Goal: Ask a question: Seek information or help from site administrators or community

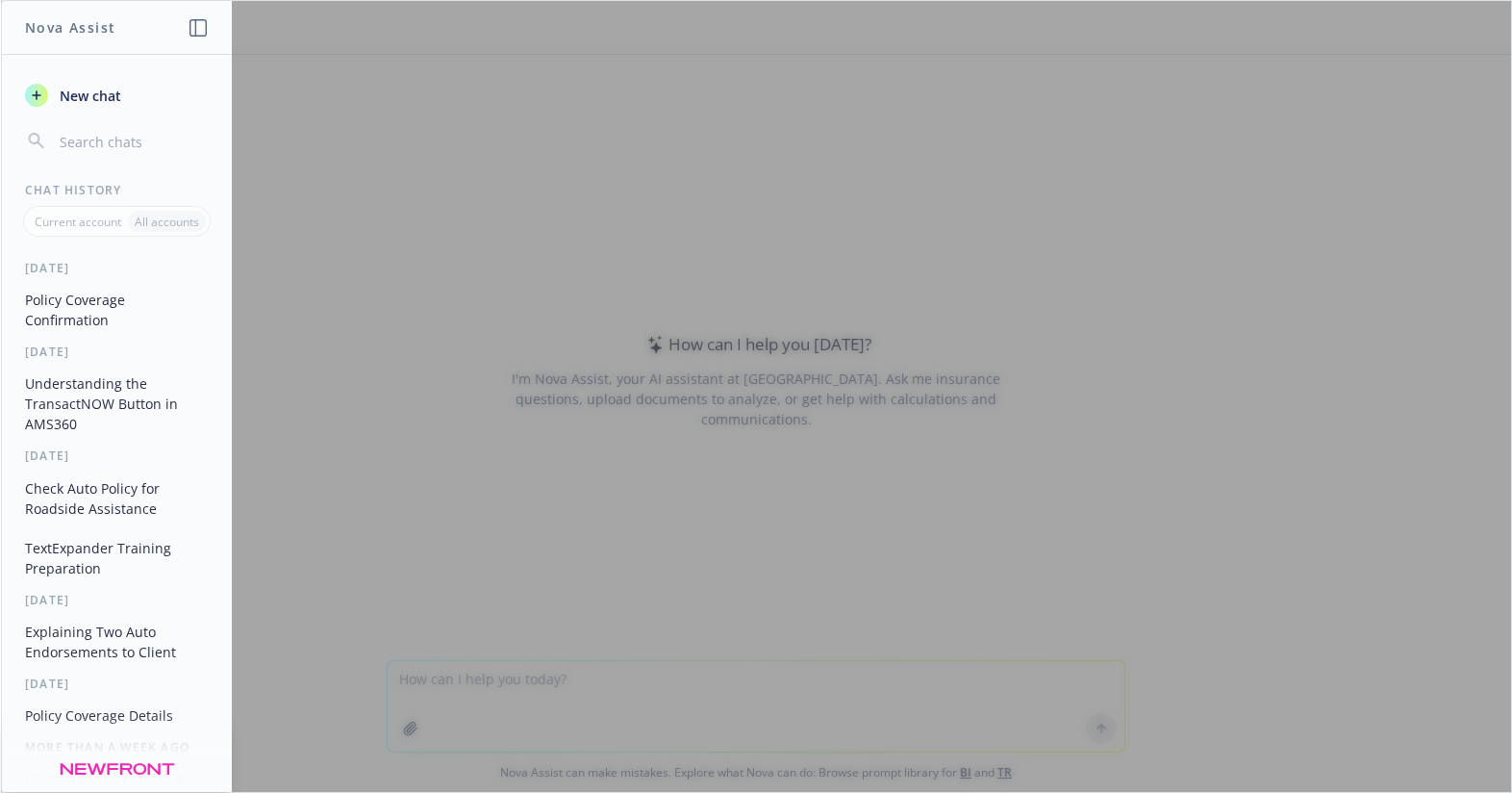
click at [83, 317] on button "Policy Coverage Confirmation" at bounding box center [117, 309] width 199 height 52
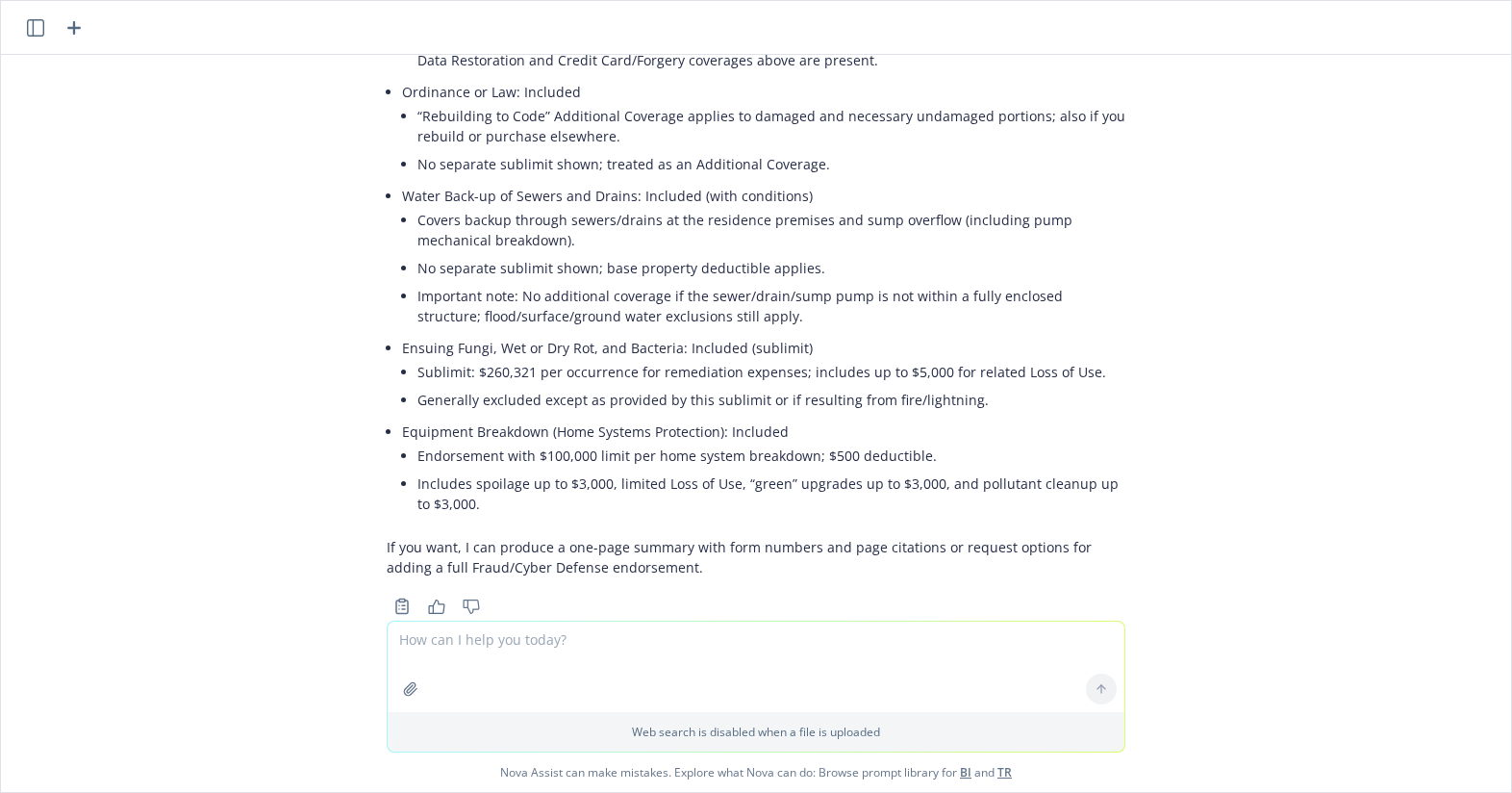
scroll to position [5994, 0]
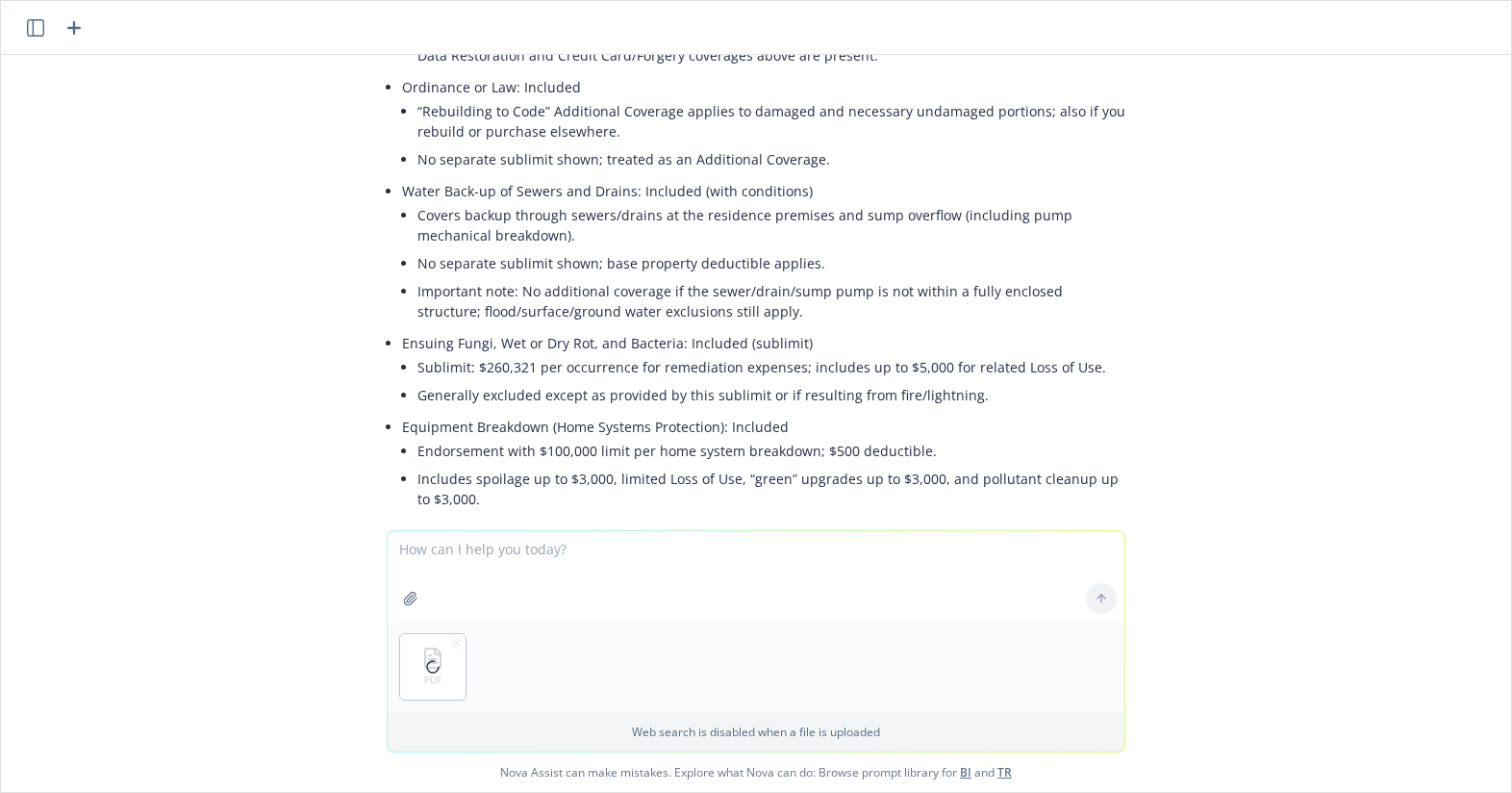
click at [577, 571] on textarea at bounding box center [756, 575] width 737 height 90
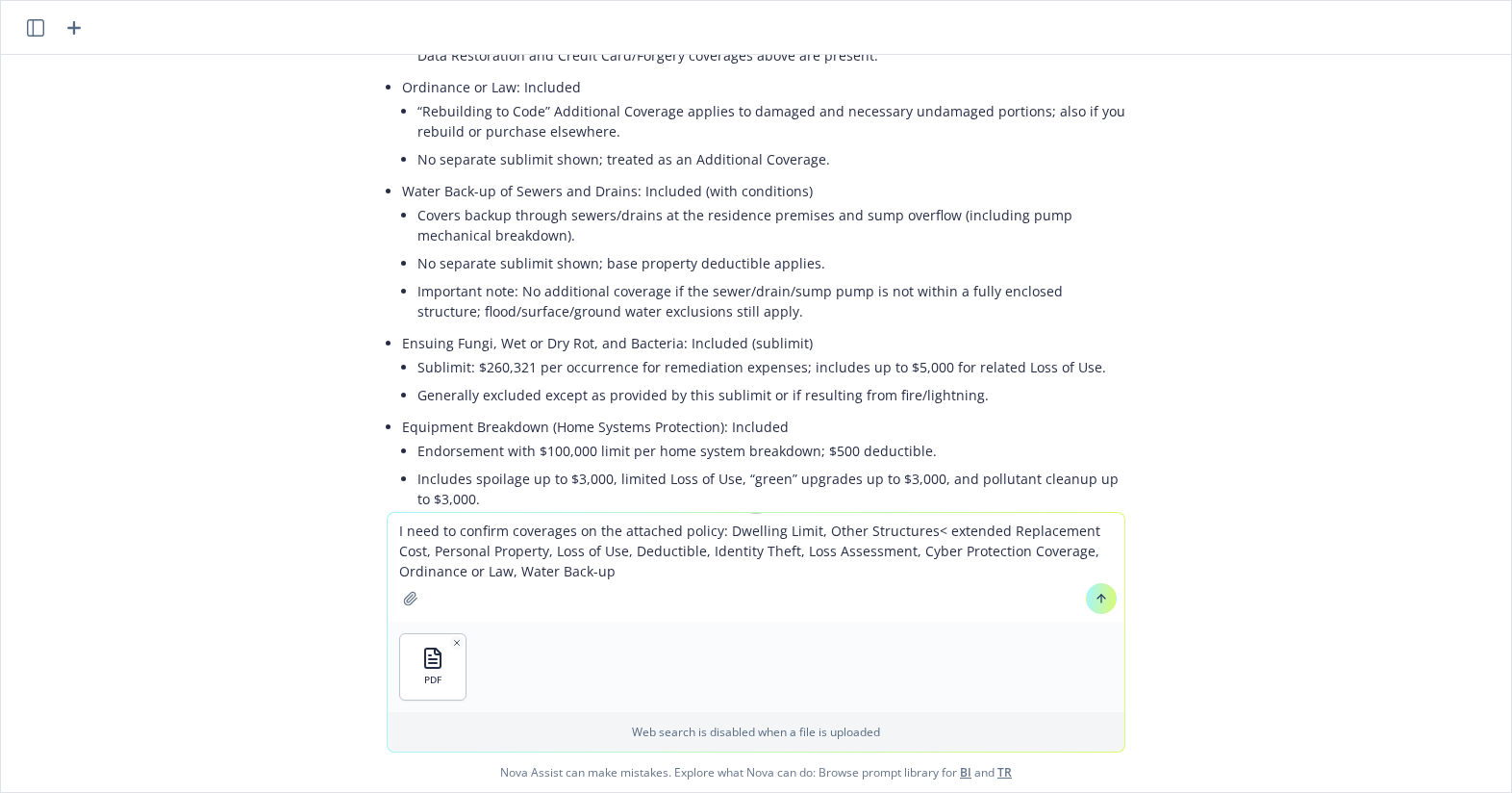
click at [702, 572] on textarea "I need to confirm coverages on the attached policy: Dwelling Limit, Other Struc…" at bounding box center [756, 568] width 737 height 109
type textarea "I need to confirm coverages on the attached policy: Dwelling Limit, Other Struc…"
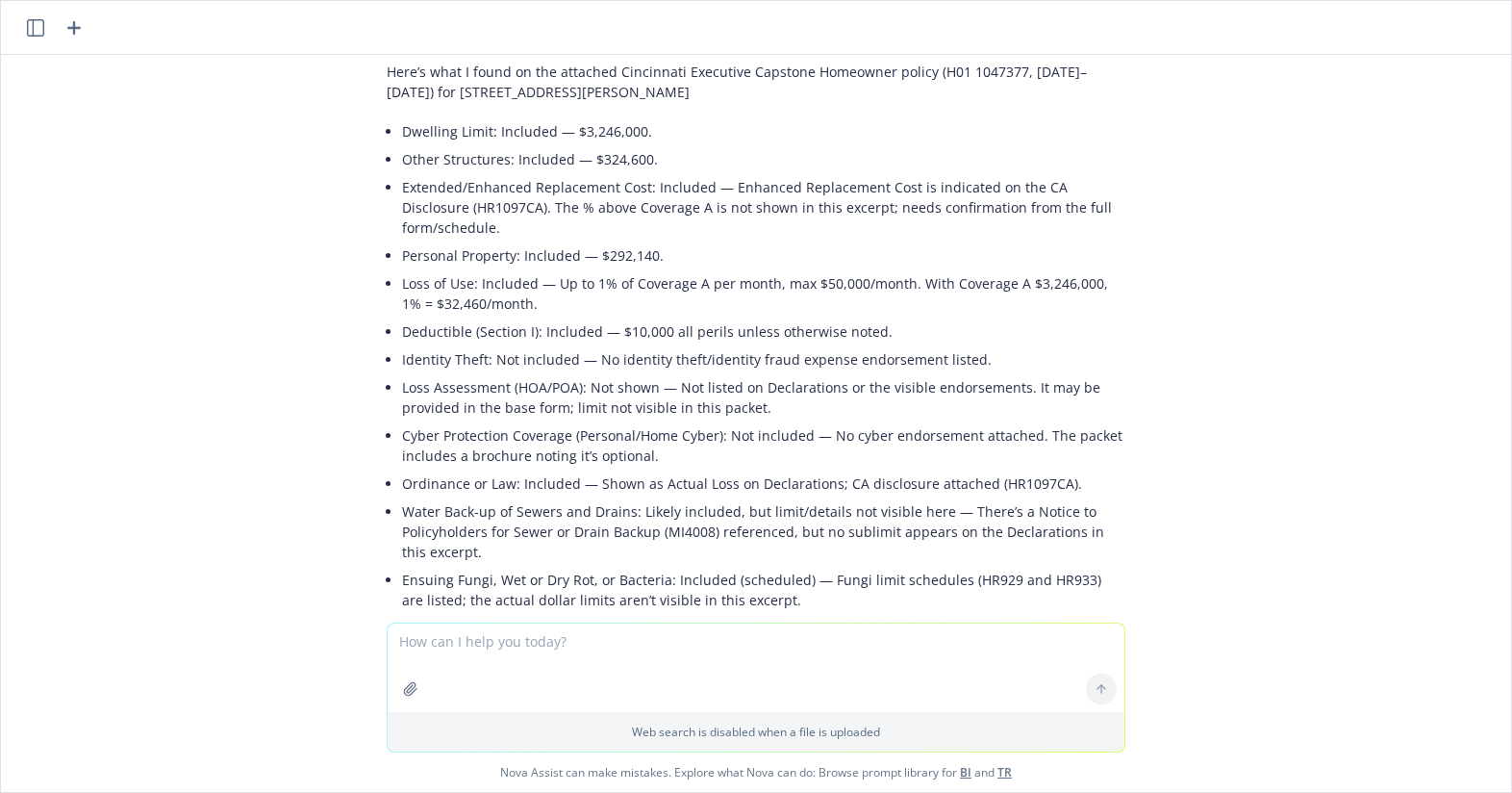
scroll to position [6605, 0]
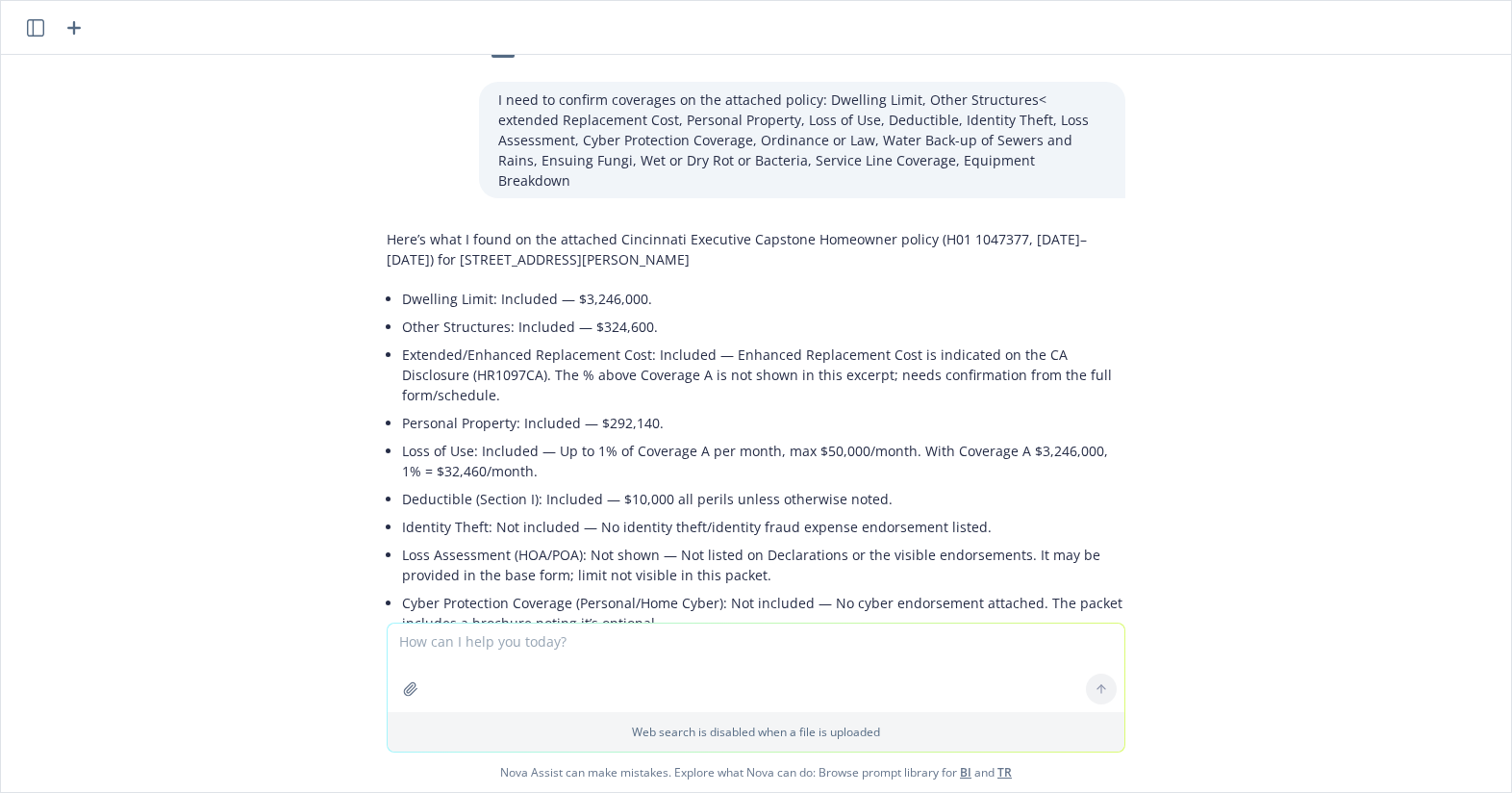
click at [528, 653] on textarea at bounding box center [756, 668] width 737 height 88
type textarea "I have a copy of the original new business policy to see if we can determine th…"
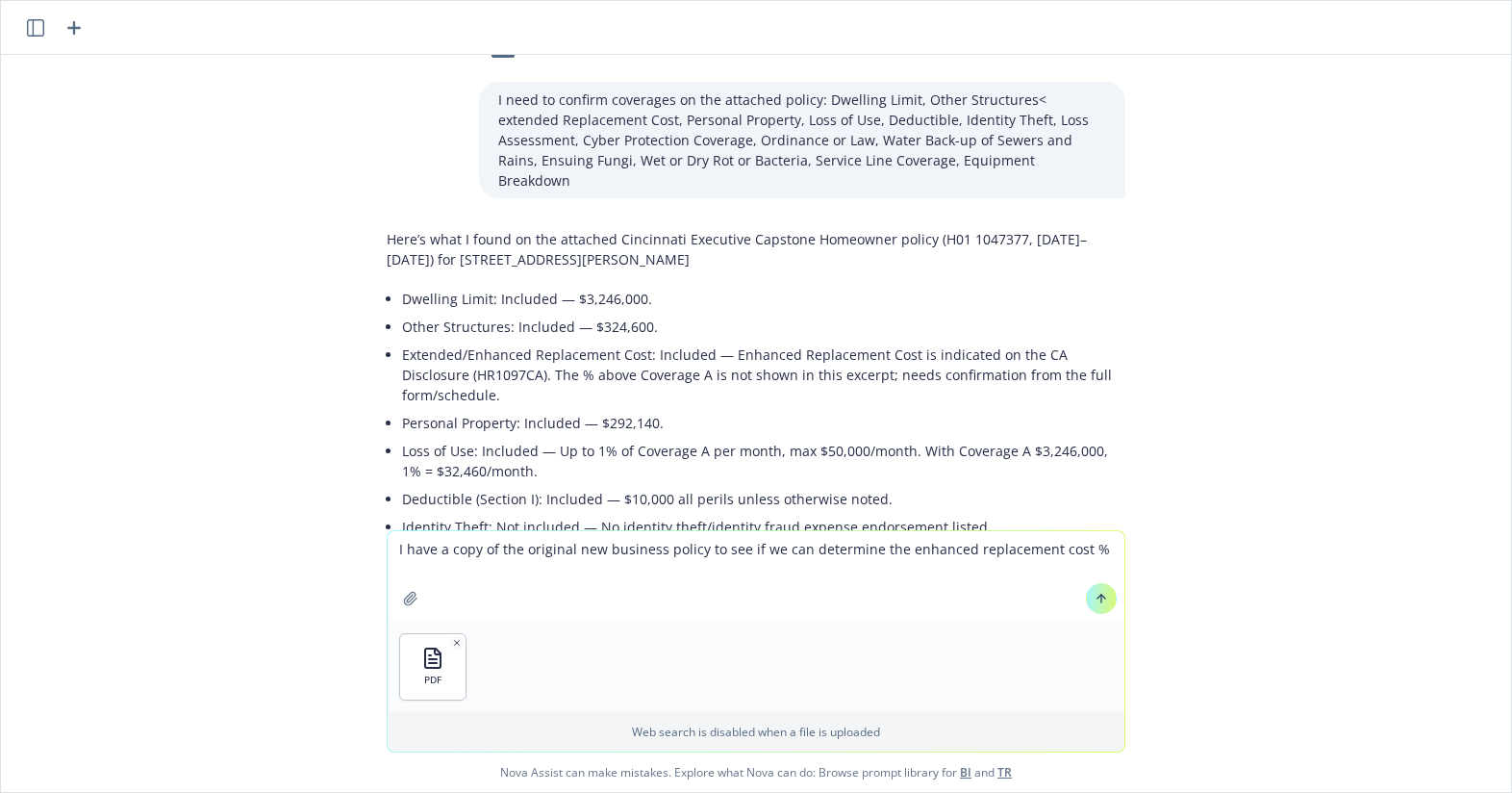
click at [1099, 608] on button at bounding box center [1102, 599] width 31 height 31
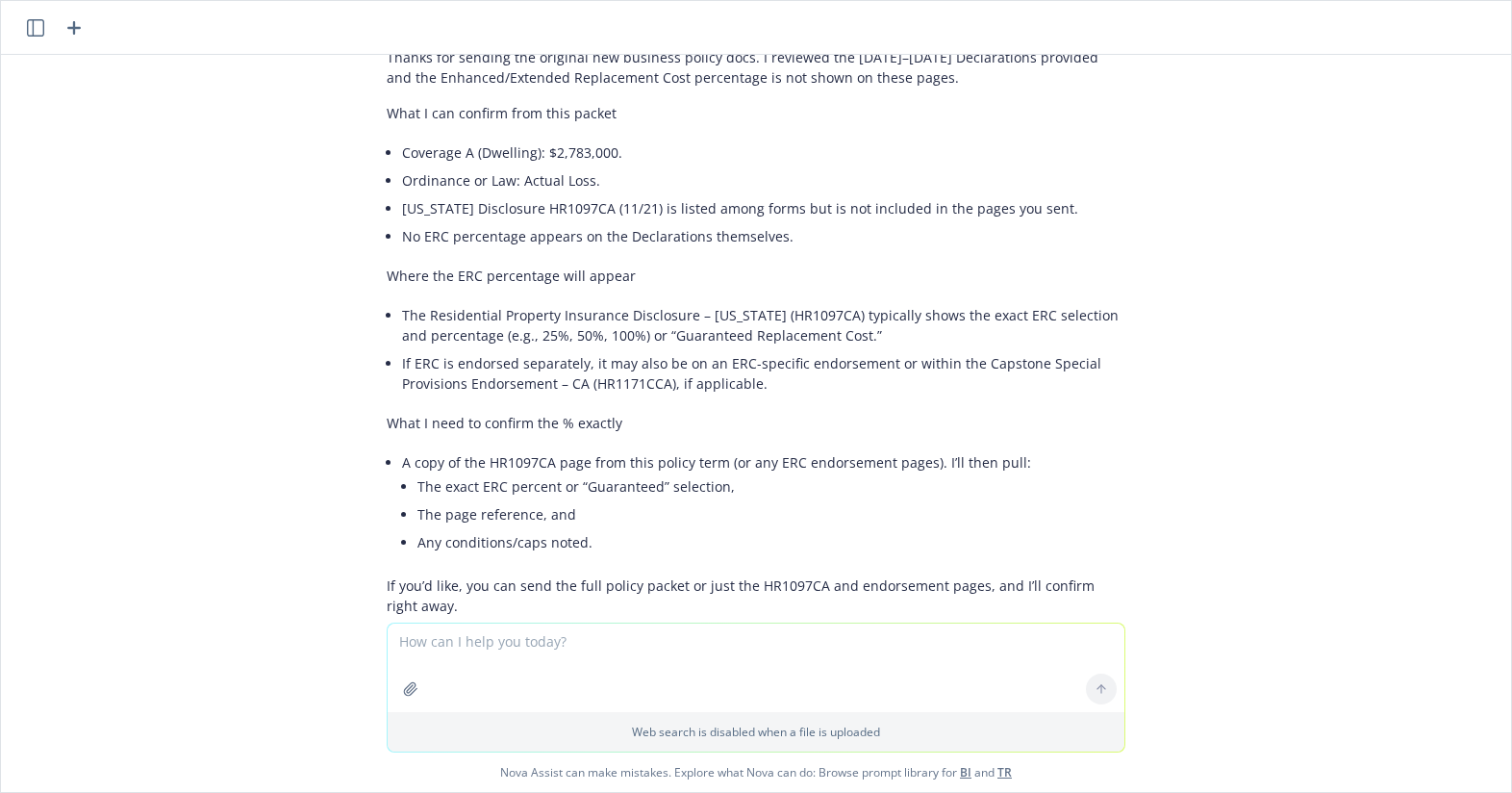
scroll to position [7863, 0]
click at [1455, 365] on div "PDF Airboat LLC Policy.PDF I am going to attach a policy and I need to confirm …" at bounding box center [756, 338] width 1510 height 568
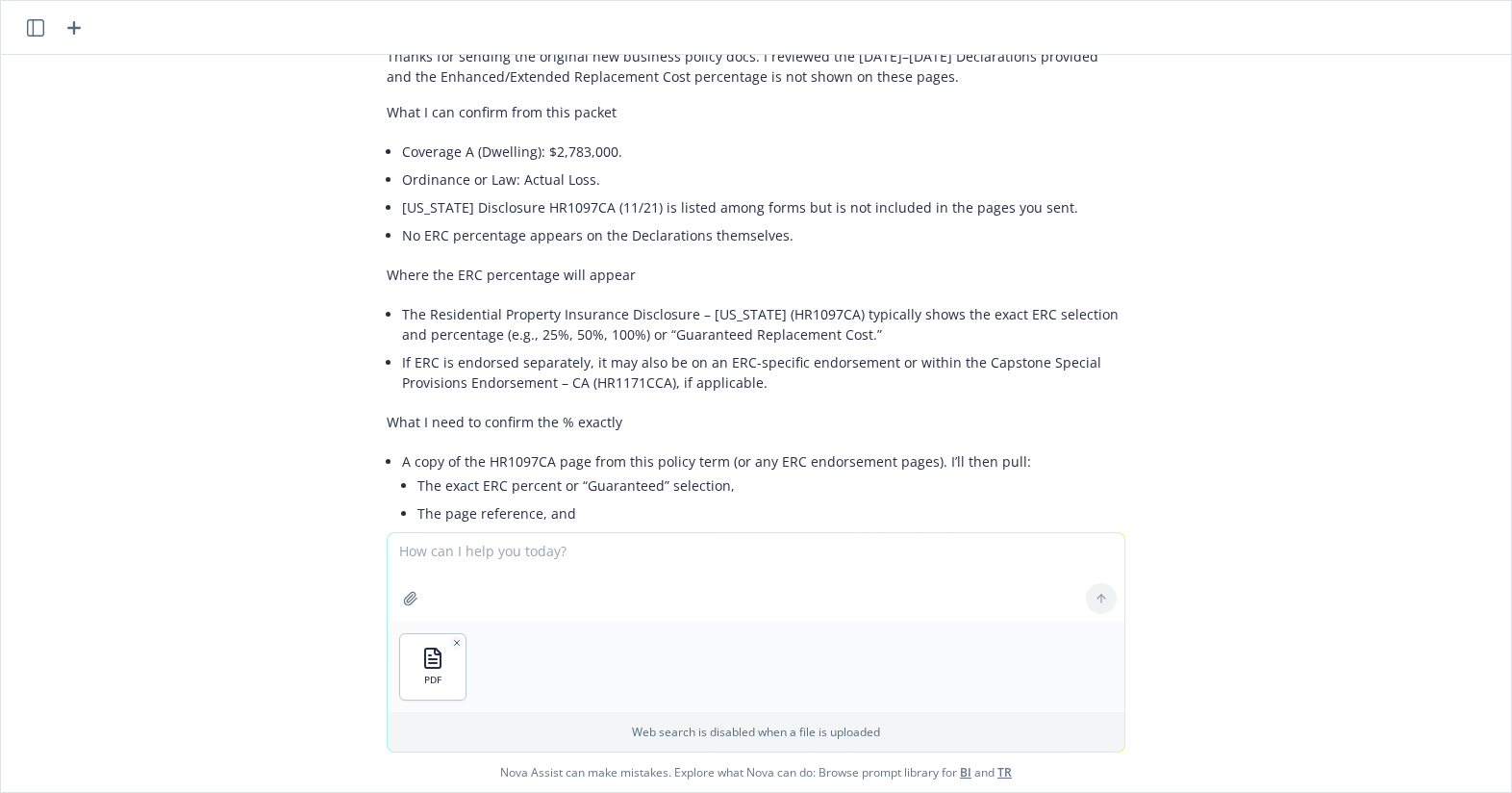
scroll to position [7953, 0]
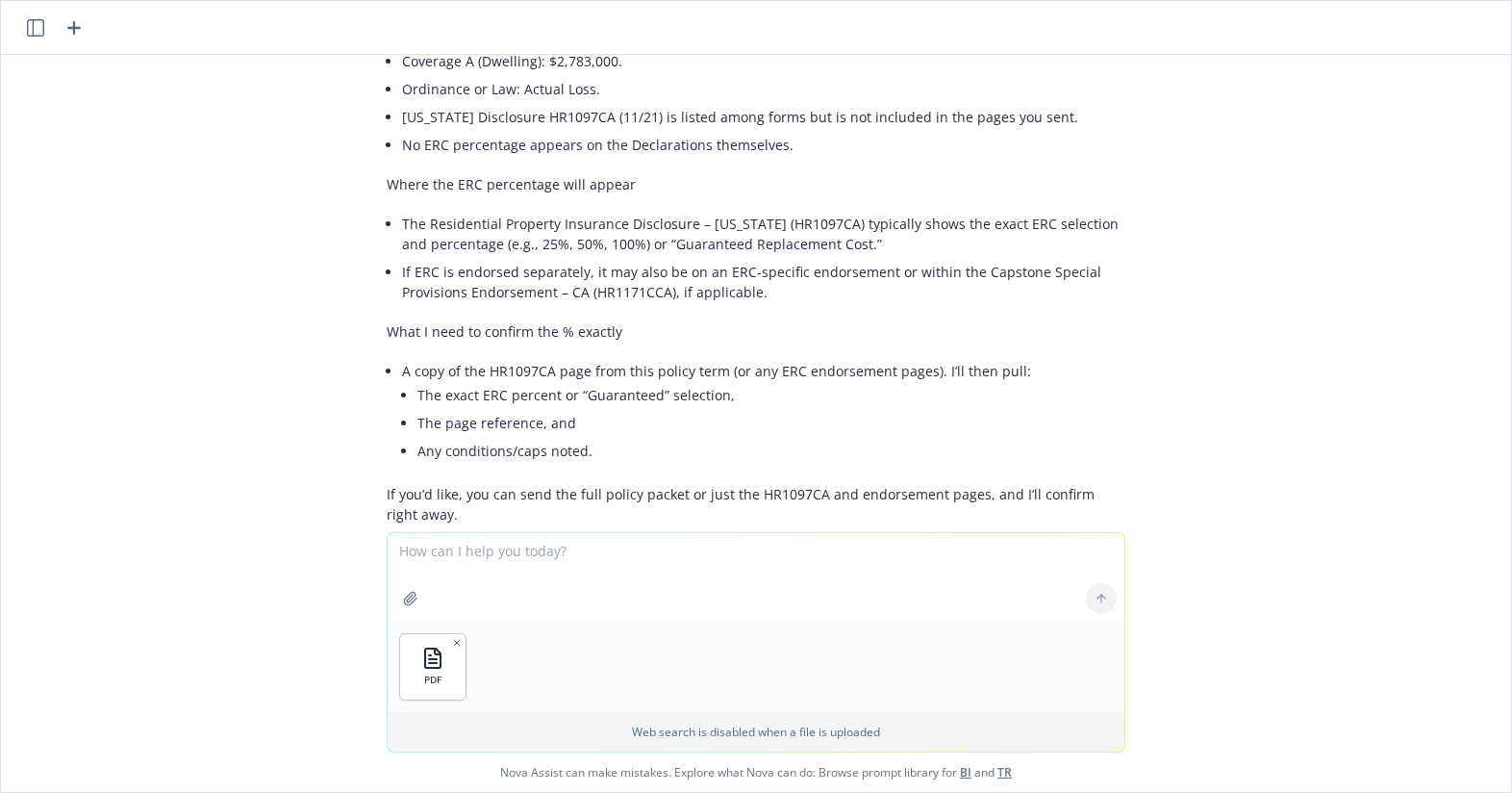
click at [481, 589] on textarea at bounding box center [756, 576] width 737 height 88
click at [495, 579] on textarea at bounding box center [756, 576] width 737 height 88
click at [1440, 475] on div "PDF Airboat LLC Policy.PDF I am going to attach a policy and I need to confirm …" at bounding box center [756, 292] width 1510 height 475
click at [686, 556] on textarea "I'm looking for a per item limit" at bounding box center [756, 575] width 737 height 90
type textarea "I'm looking for a per item limit for Blanket Jewelry and Blanket Fine Art in th…"
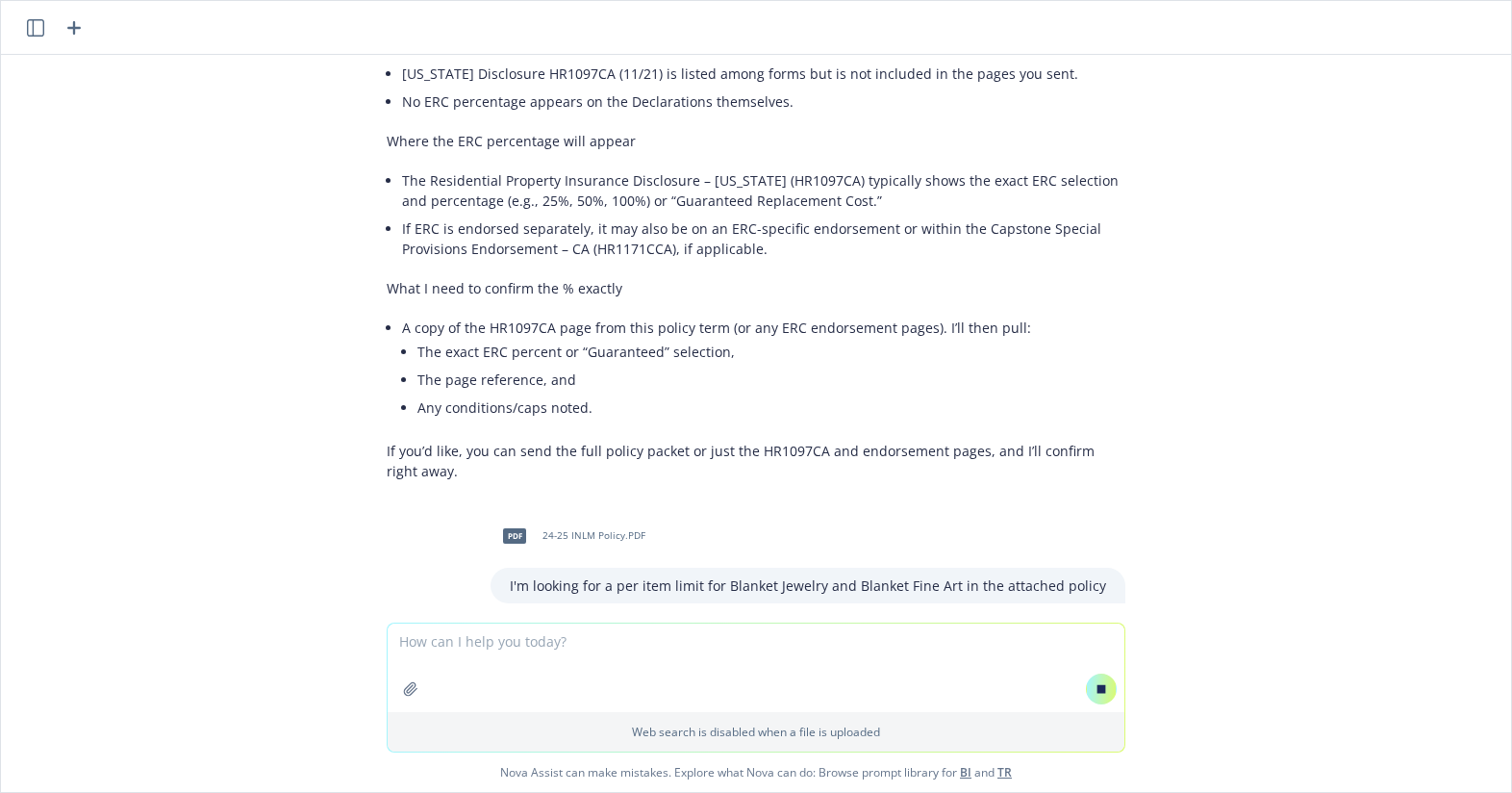
scroll to position [7697, 0]
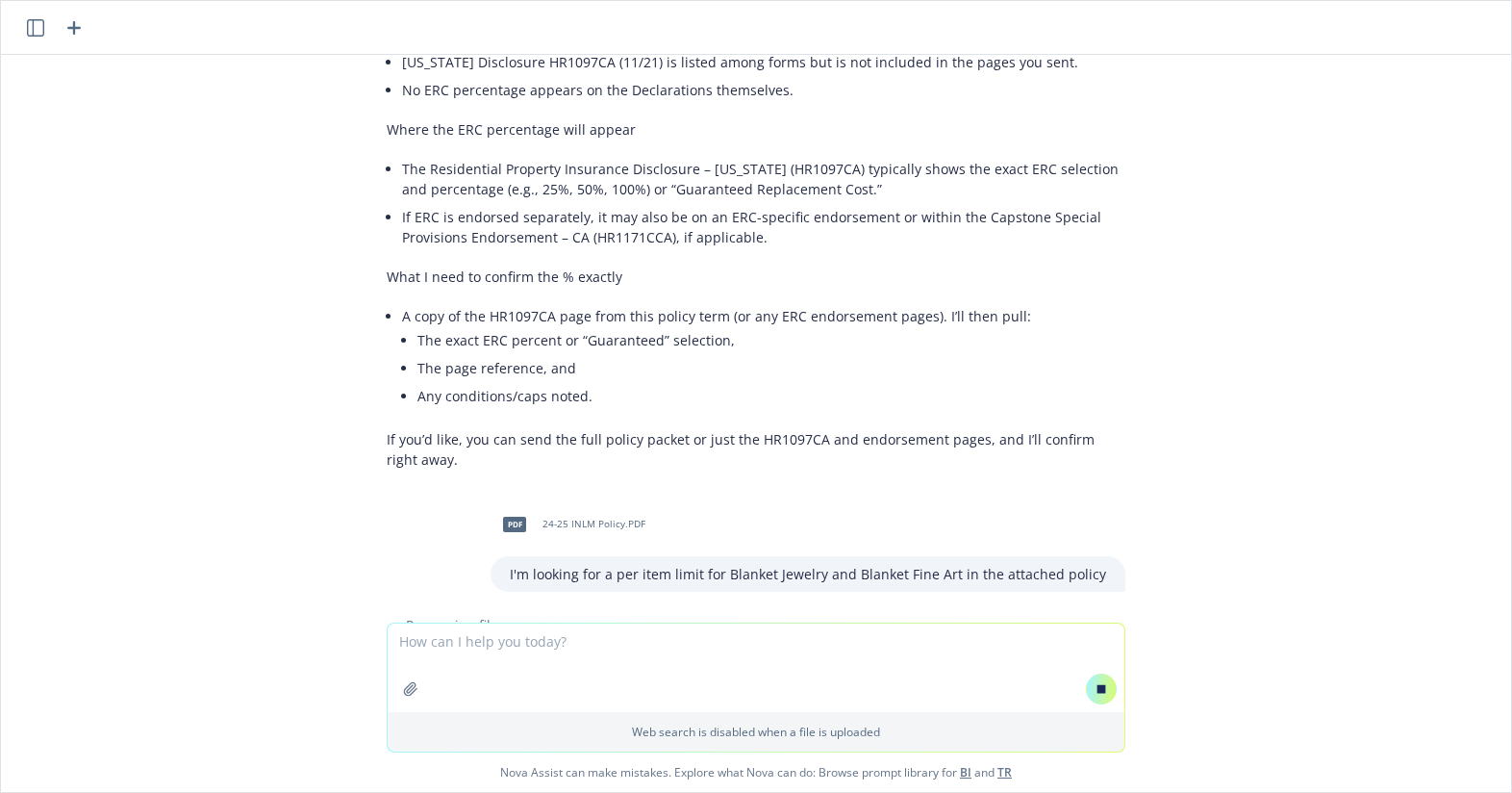
click at [1373, 202] on div "PDF Airboat LLC Policy.PDF I am going to attach a policy and I need to confirm …" at bounding box center [756, 338] width 1510 height 568
click at [1369, 324] on div "PDF Airboat LLC Policy.PDF I am going to attach a policy and I need to confirm …" at bounding box center [756, 338] width 1510 height 568
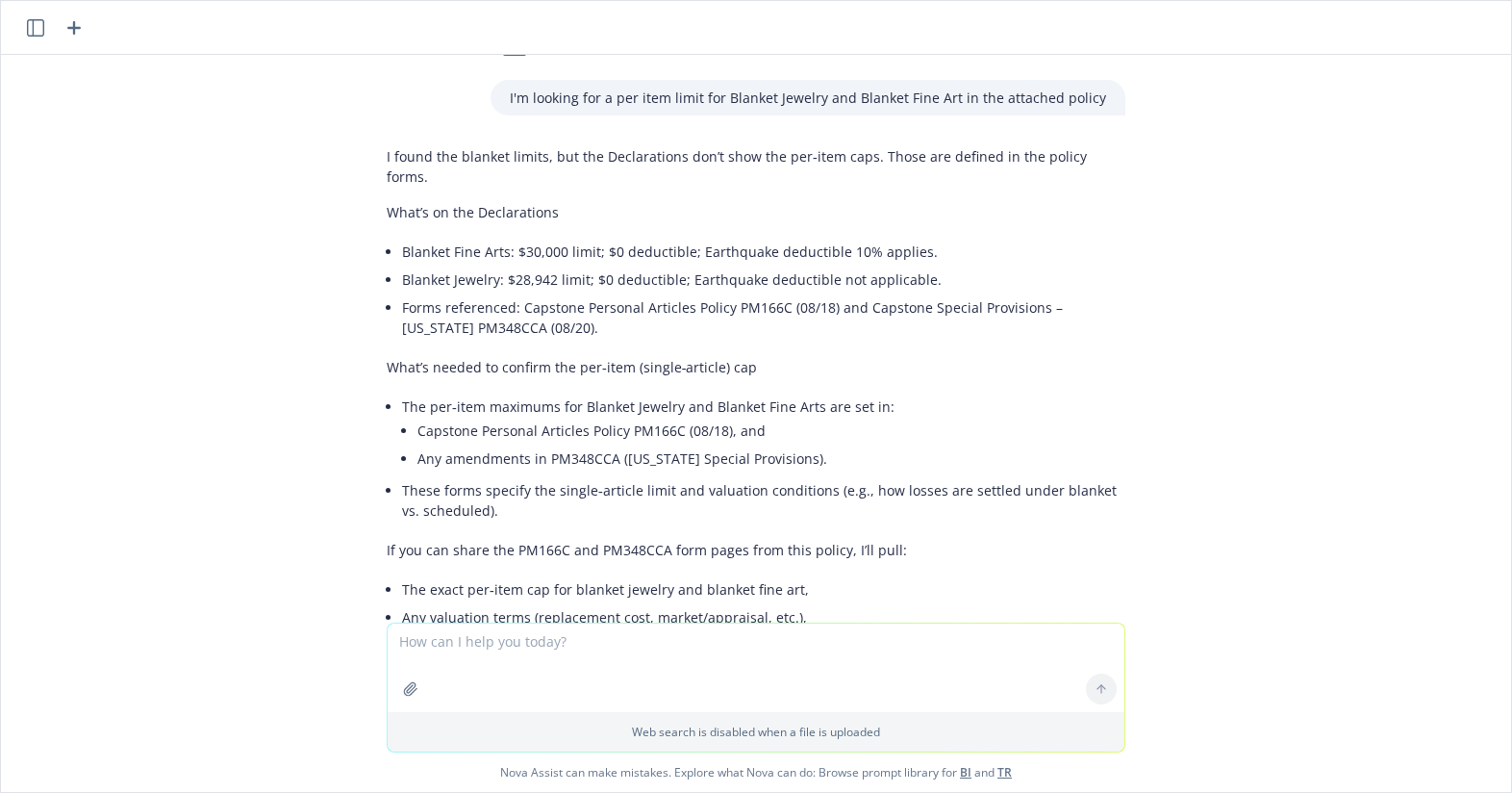
scroll to position [8543, 0]
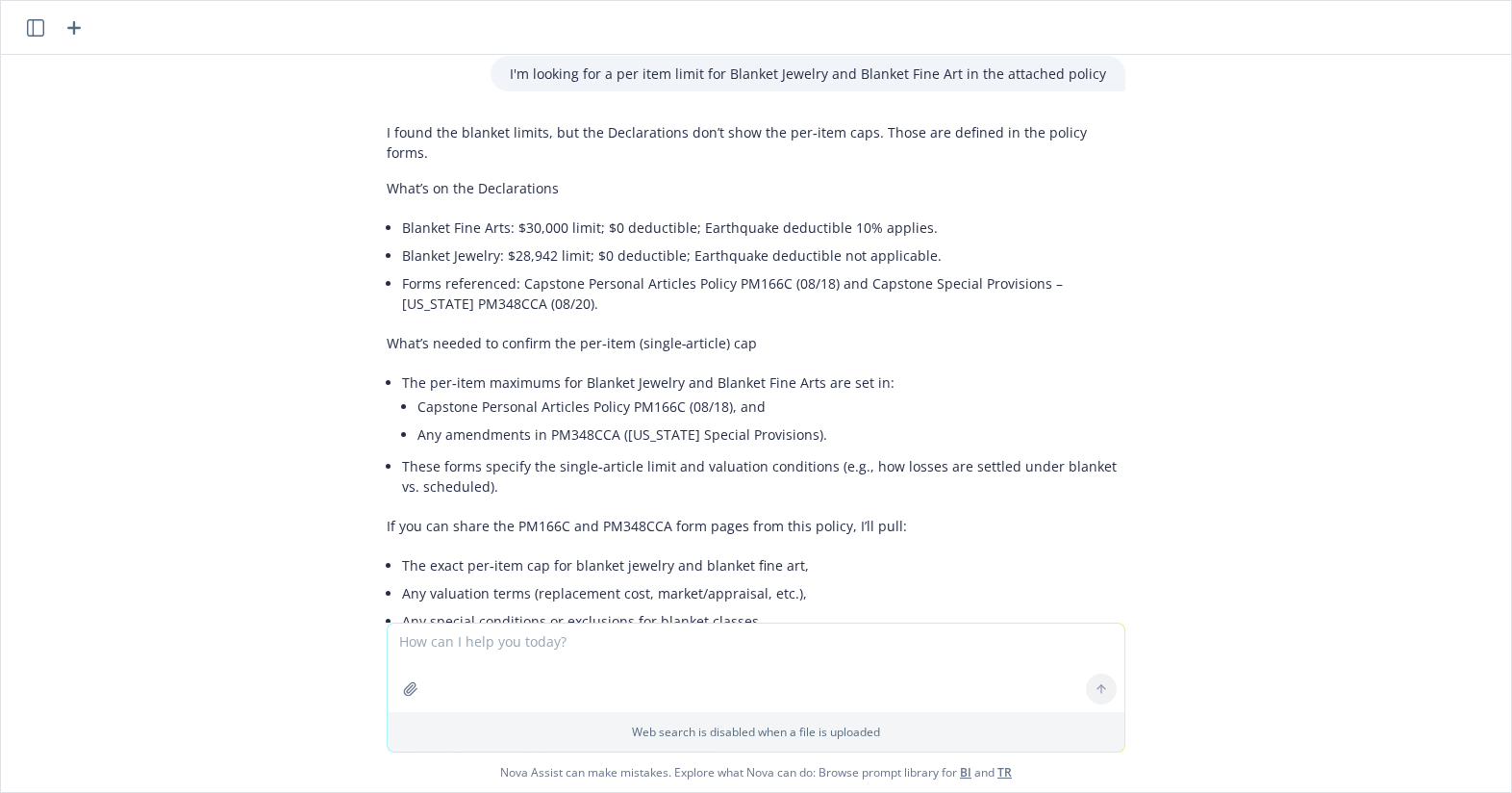
click at [627, 579] on li "Any valuation terms (replacement cost, market/appraisal, etc.)," at bounding box center [764, 593] width 723 height 28
click at [879, 607] on li "Any special conditions or exclusions for blanket classes." at bounding box center [764, 621] width 723 height 28
click at [600, 579] on li "Any valuation terms (replacement cost, market/appraisal, etc.)," at bounding box center [764, 593] width 723 height 28
click at [599, 401] on div "I found the blanket limits, but the Declarations don’t show the per‑item caps. …" at bounding box center [756, 379] width 739 height 529
click at [598, 408] on div "I found the blanket limits, but the Declarations don’t show the per‑item caps. …" at bounding box center [756, 379] width 739 height 529
